Goal: Find specific page/section: Find specific page/section

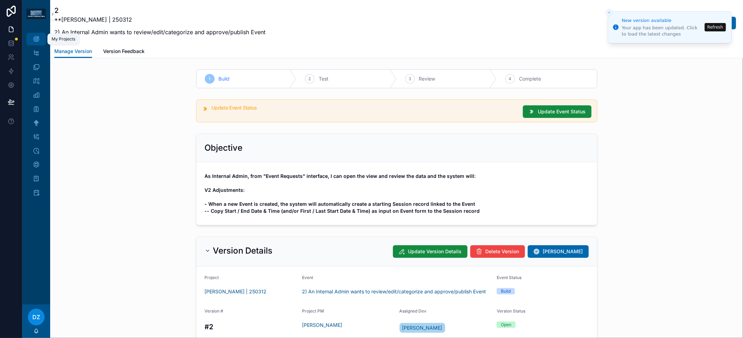
click at [38, 34] on div "My Projects" at bounding box center [36, 38] width 11 height 11
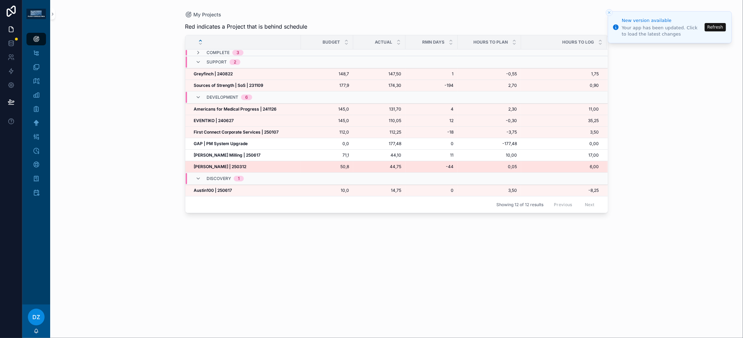
click at [217, 164] on strong "[PERSON_NAME] | 250312" at bounding box center [220, 166] width 53 height 5
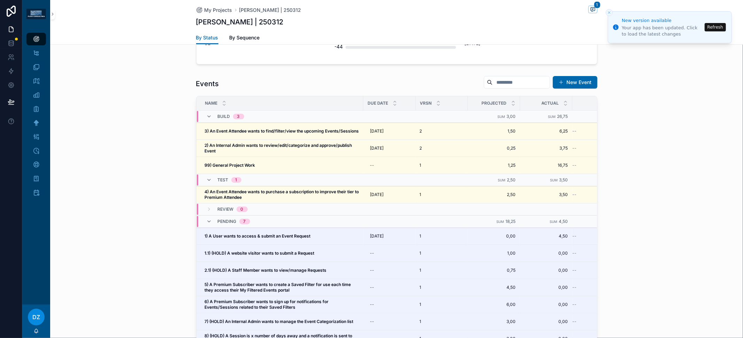
scroll to position [281, 0]
